Goal: Transaction & Acquisition: Purchase product/service

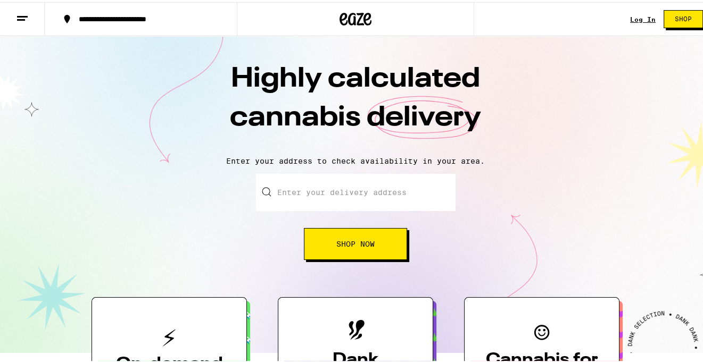
click at [364, 195] on input "Enter your delivery address" at bounding box center [356, 190] width 200 height 37
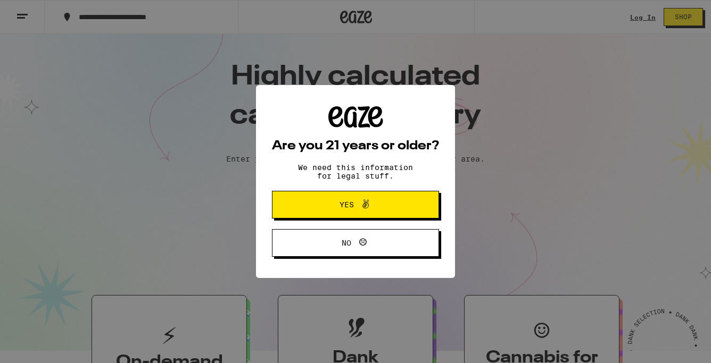
click at [385, 204] on span "Yes" at bounding box center [355, 205] width 81 height 14
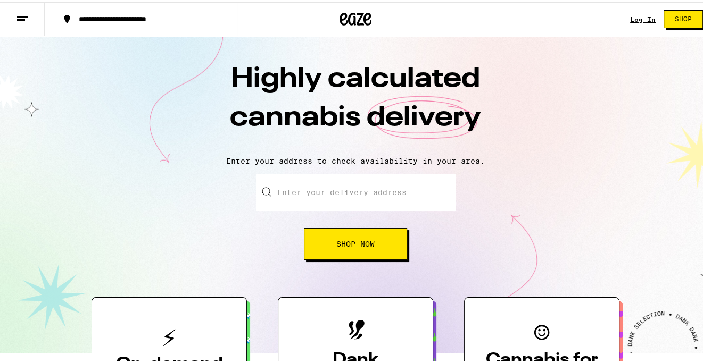
click at [682, 15] on span "Shop" at bounding box center [683, 17] width 17 height 6
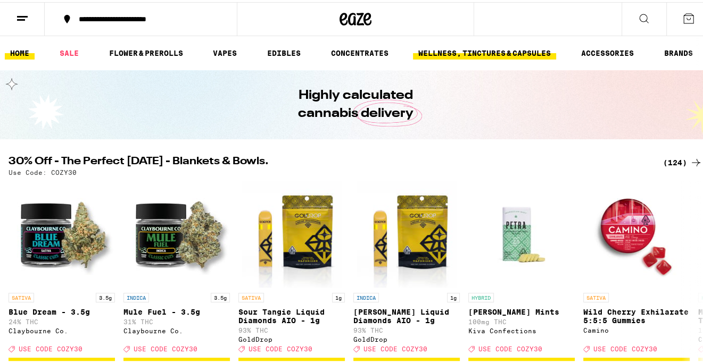
click at [526, 50] on link "WELLNESS, TINCTURES & CAPSULES" at bounding box center [484, 51] width 143 height 13
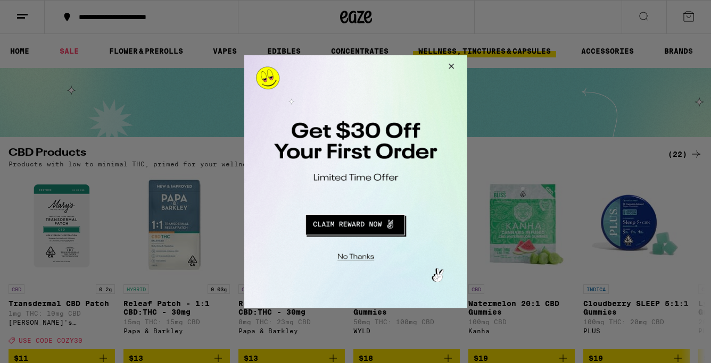
click at [642, 13] on div at bounding box center [355, 181] width 711 height 363
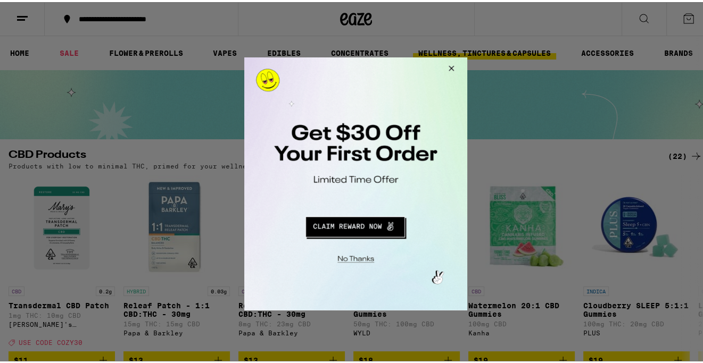
click at [453, 64] on button "Close Modal" at bounding box center [449, 70] width 29 height 26
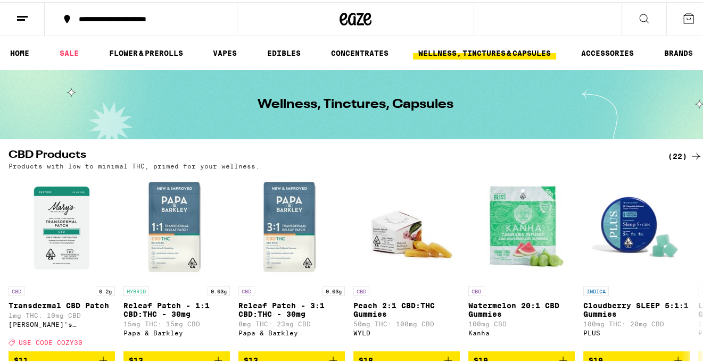
click at [640, 12] on icon at bounding box center [644, 16] width 9 height 9
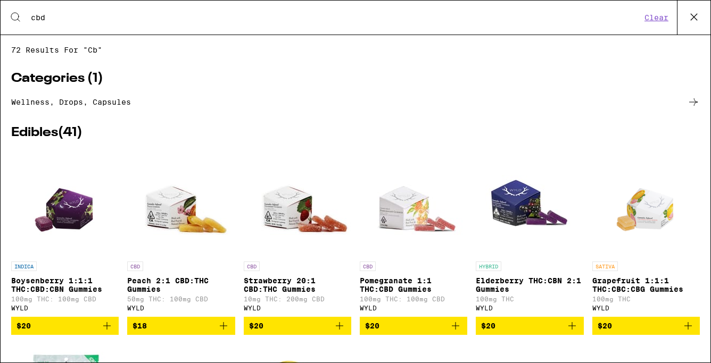
type input "cbd"
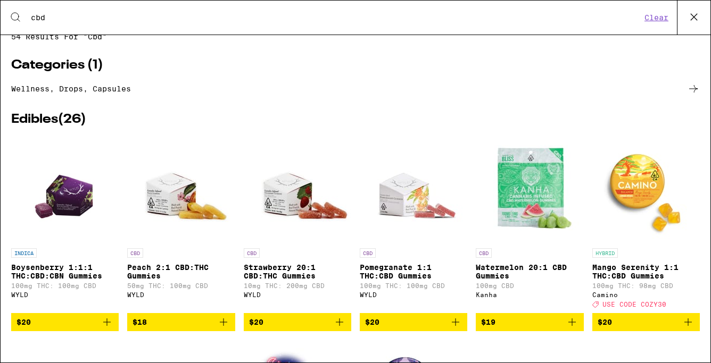
scroll to position [7, 0]
